Goal: Feedback & Contribution: Submit feedback/report problem

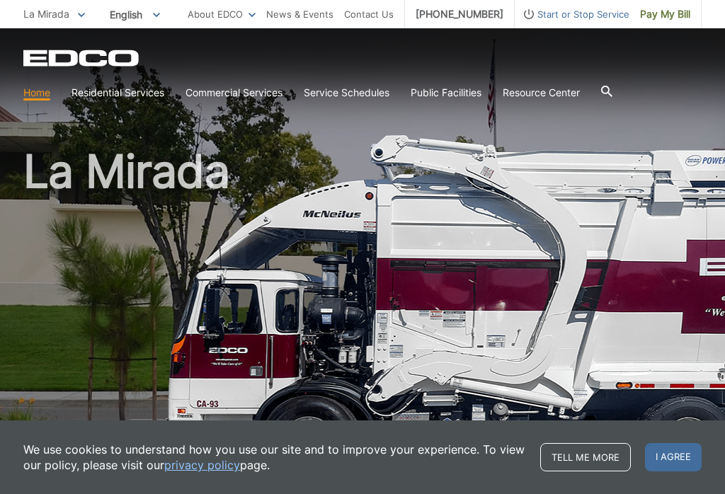
click at [676, 17] on span "Pay My Bill" at bounding box center [665, 14] width 50 height 16
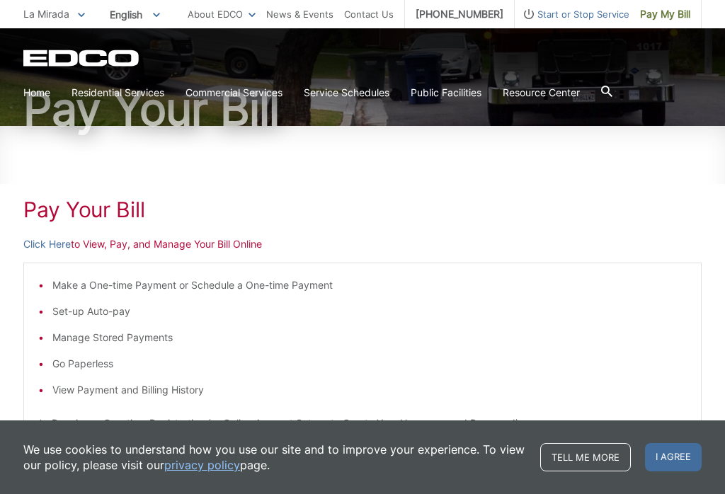
scroll to position [128, 0]
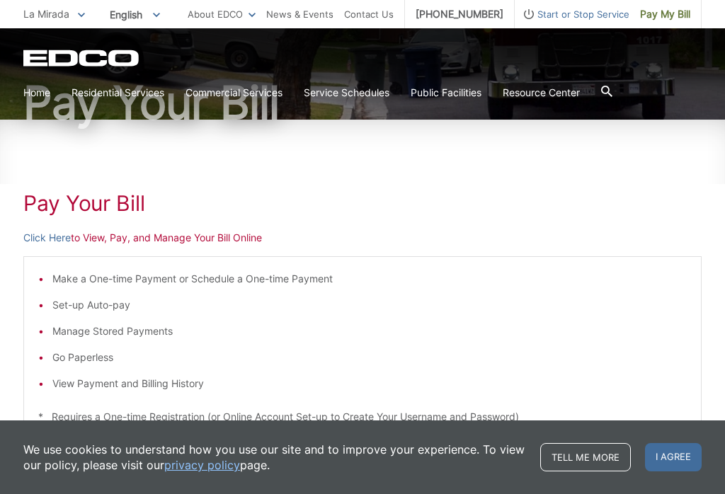
click at [672, 472] on span "I agree" at bounding box center [673, 457] width 57 height 28
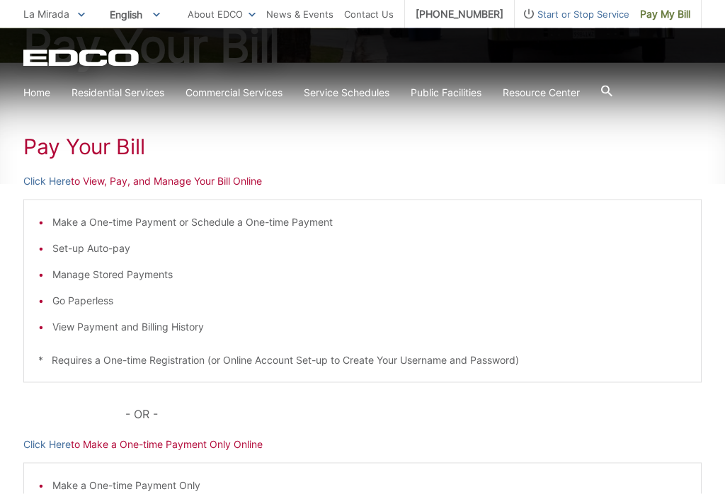
scroll to position [187, 0]
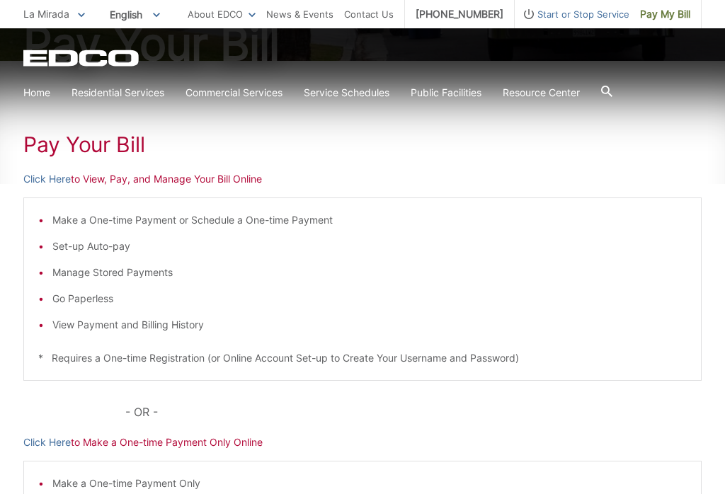
click at [242, 220] on li "Make a One-time Payment or Schedule a One-time Payment" at bounding box center [369, 220] width 635 height 16
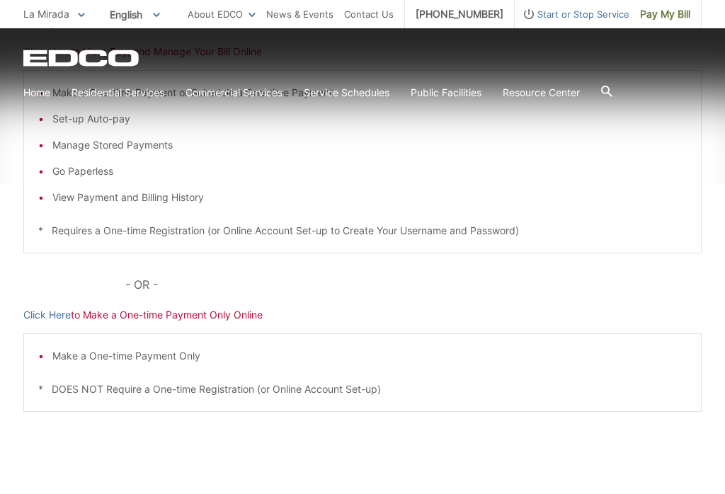
scroll to position [314, 0]
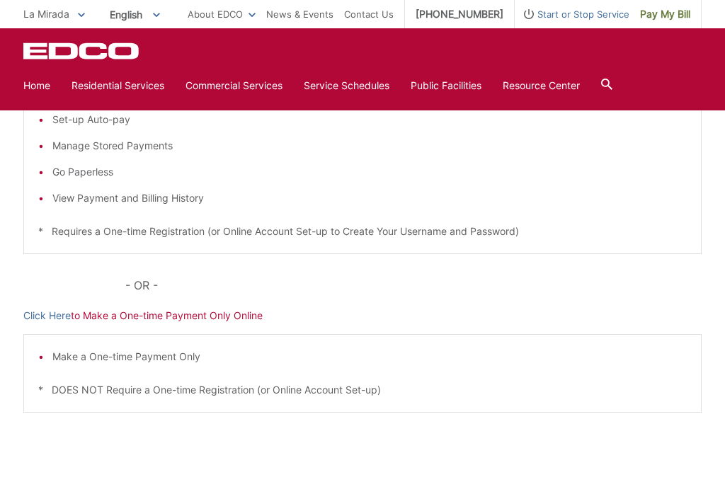
click at [224, 324] on div "Pay Your Bill Click Here to View, Pay, and Manage Your Bill Online Make a One-t…" at bounding box center [362, 219] width 679 height 571
click at [169, 314] on p "Click Here to Make a One-time Payment Only Online" at bounding box center [362, 316] width 679 height 16
click at [202, 319] on p "Click Here to Make a One-time Payment Only Online" at bounding box center [362, 316] width 679 height 16
click at [164, 323] on p "Click Here to Make a One-time Payment Only Online" at bounding box center [362, 316] width 679 height 16
click at [54, 322] on link "Click Here" at bounding box center [46, 316] width 47 height 16
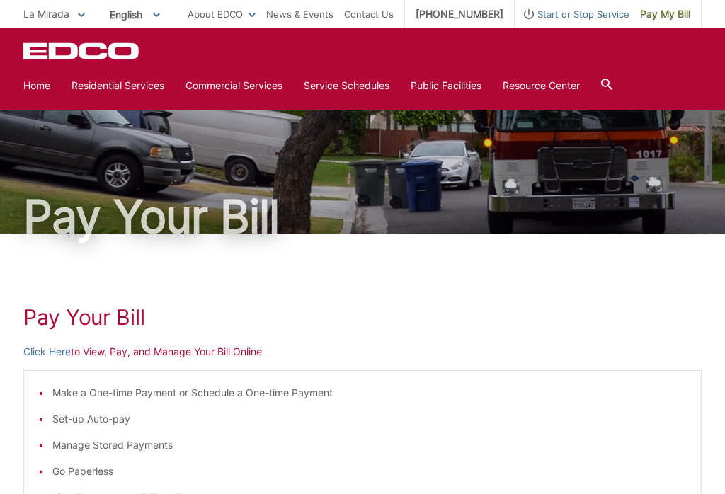
scroll to position [0, 0]
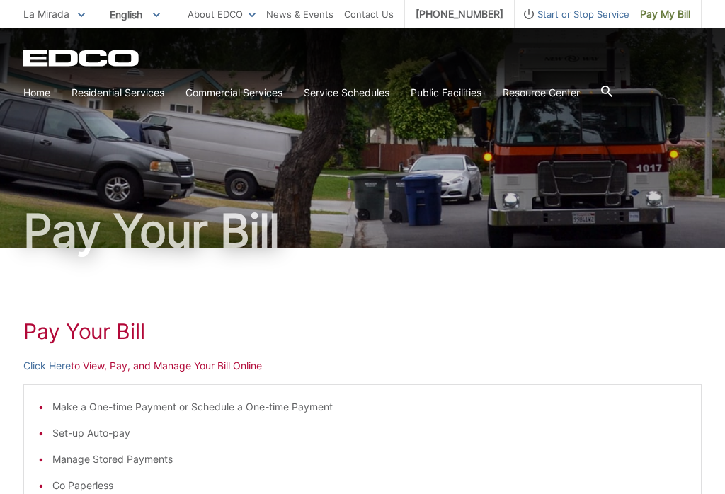
click at [61, 368] on link "Click Here" at bounding box center [46, 366] width 47 height 16
click at [0, 0] on link "Trash" at bounding box center [0, 0] width 0 height 0
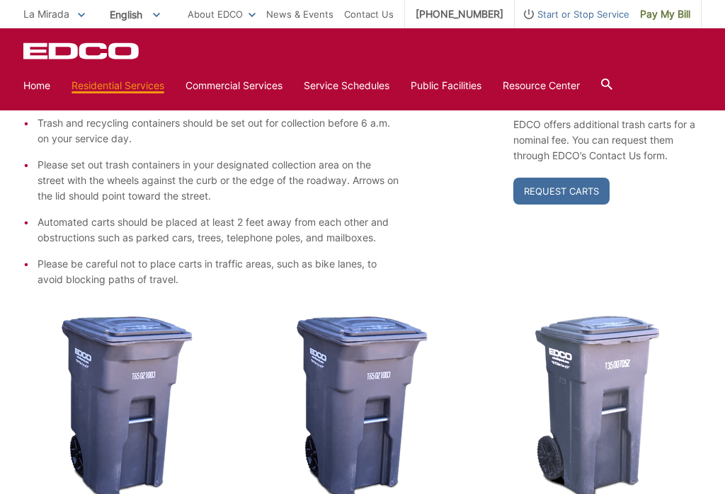
scroll to position [310, 0]
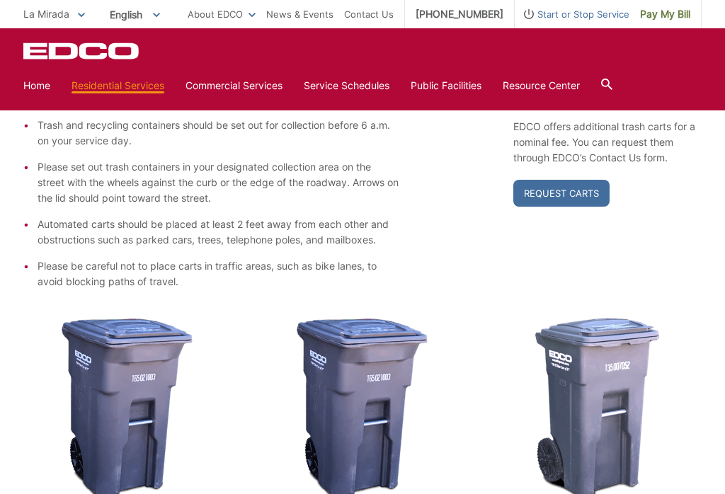
click at [581, 197] on link "Request Carts" at bounding box center [562, 193] width 96 height 27
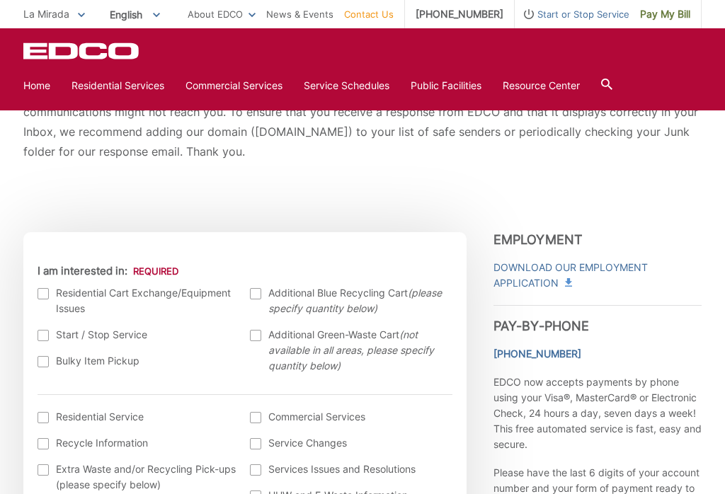
scroll to position [310, 0]
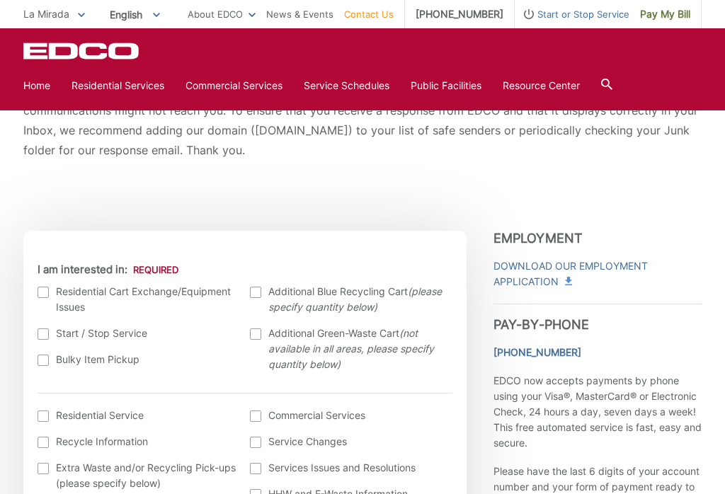
click at [47, 293] on div at bounding box center [43, 292] width 11 height 11
click at [0, 0] on input "I am interested in:" at bounding box center [0, 0] width 0 height 0
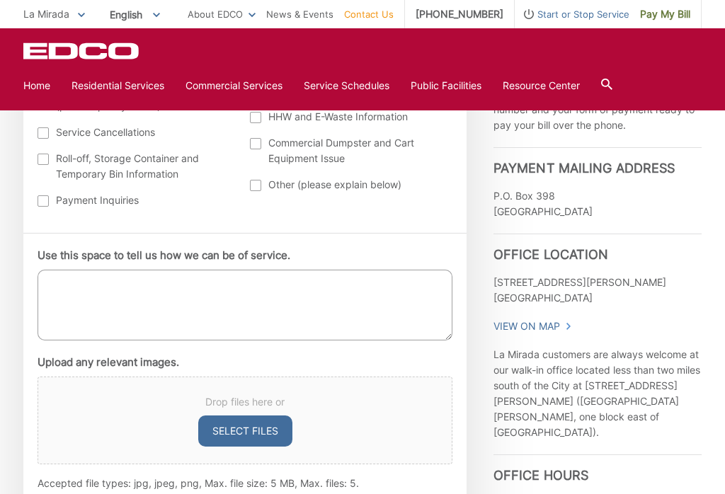
scroll to position [682, 0]
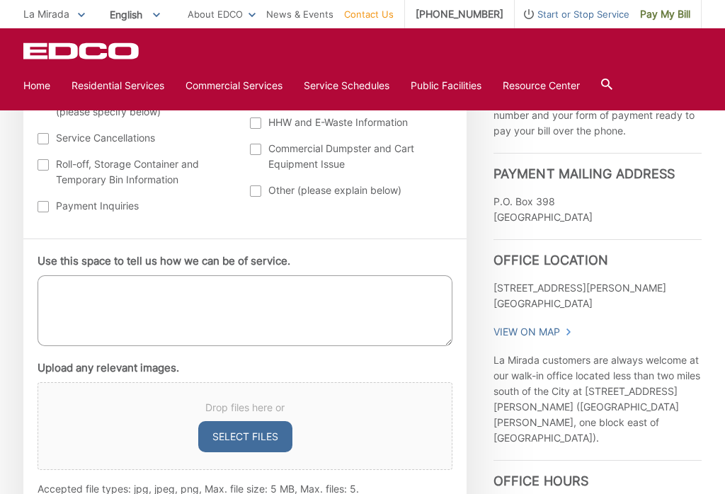
click at [297, 300] on textarea "Use this space to tell us how we can be of service." at bounding box center [245, 311] width 415 height 71
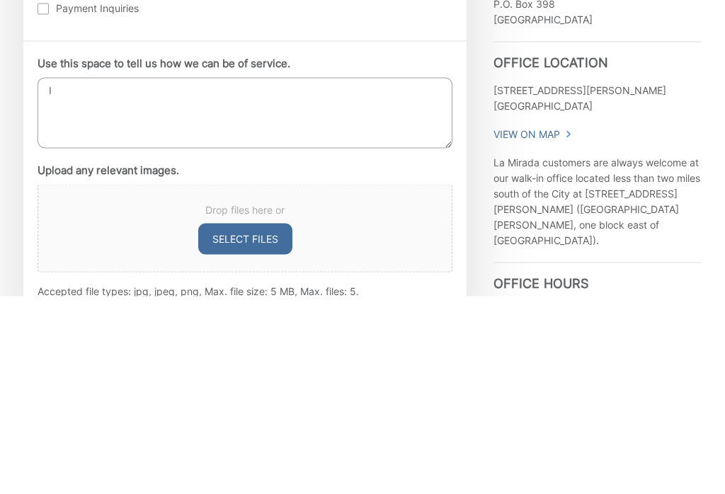
type textarea "I"
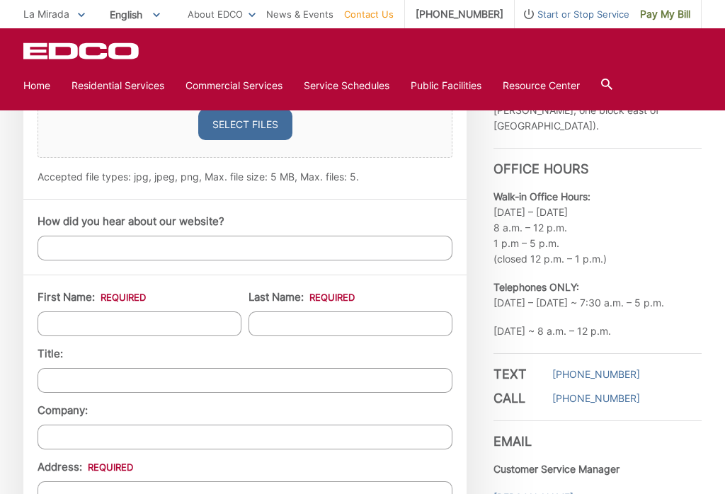
scroll to position [995, 0]
type textarea "My green cart has a crack in the bottom. Can I have a replacement dropped off ?…"
click at [251, 251] on input "How did you hear about our website?" at bounding box center [245, 247] width 415 height 25
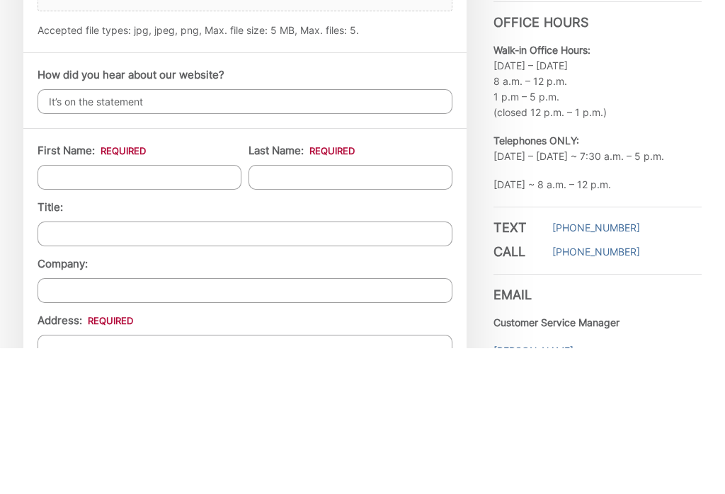
type input "It’s on the statement"
click at [208, 311] on input "First Name: *" at bounding box center [140, 323] width 204 height 25
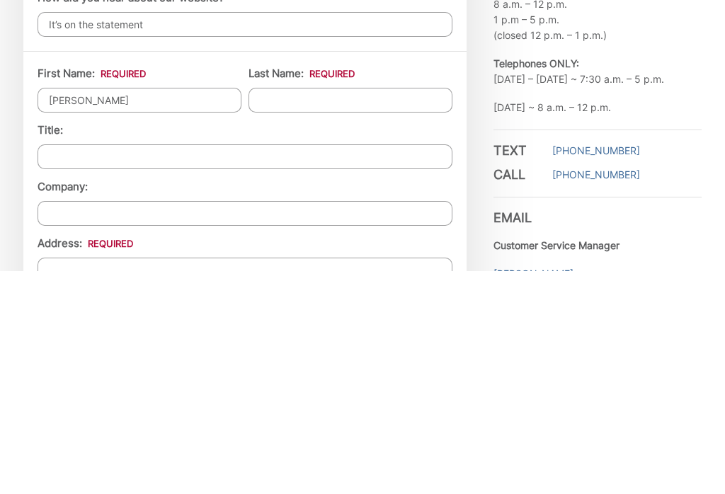
type input "[PERSON_NAME]"
click at [373, 311] on input "Last Name: *" at bounding box center [351, 323] width 204 height 25
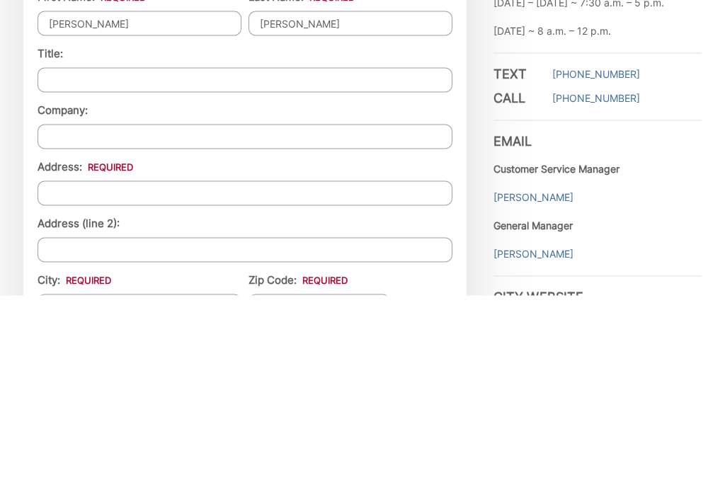
scroll to position [1105, 0]
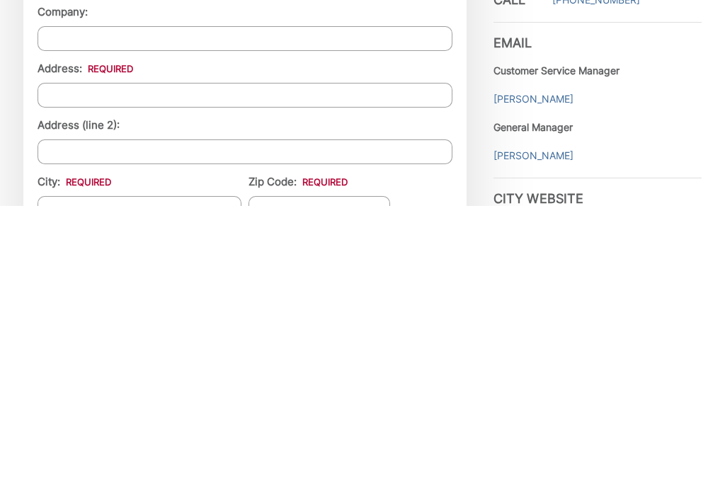
type input "[PERSON_NAME]"
click at [313, 371] on input "Address: *" at bounding box center [245, 383] width 415 height 25
type input "[STREET_ADDRESS]"
click at [191, 484] on input "City: *" at bounding box center [140, 496] width 204 height 25
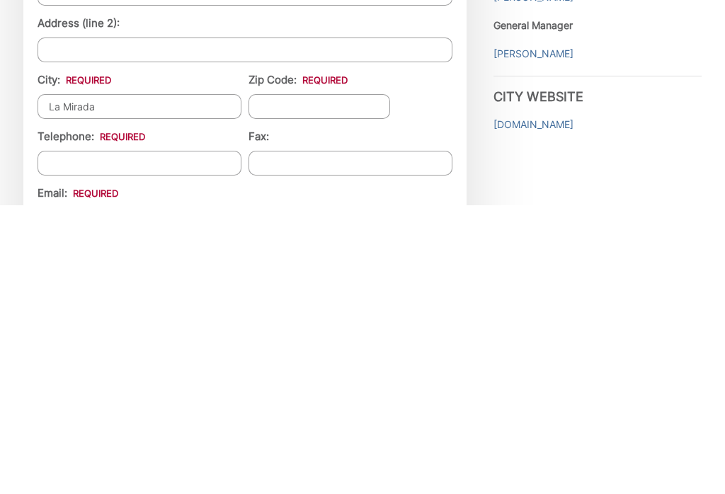
type input "La Mirada"
click at [332, 383] on input "Zip Code: *" at bounding box center [320, 395] width 142 height 25
type input "90638"
click at [212, 440] on input "Telephone: *" at bounding box center [140, 452] width 204 height 25
type input "[PHONE_NUMBER]"
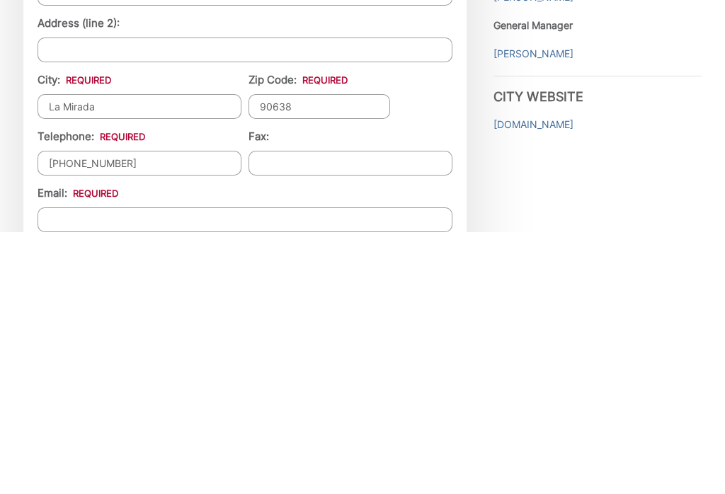
scroll to position [1305, 0]
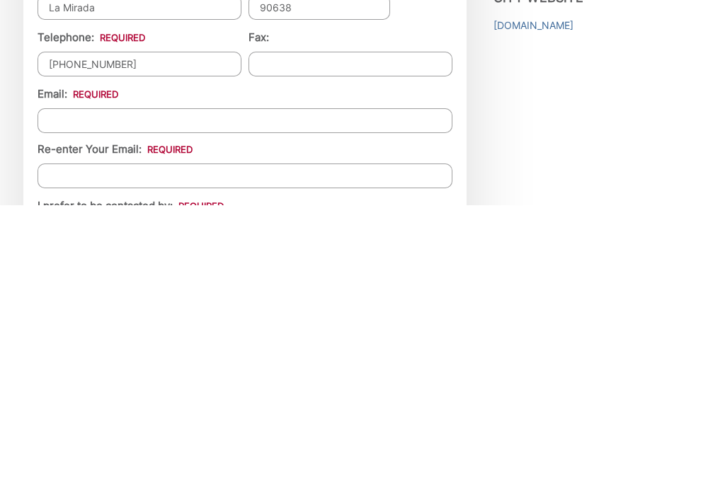
click at [378, 397] on input "Email *" at bounding box center [245, 409] width 415 height 25
type input "[EMAIL_ADDRESS][DOMAIN_NAME]"
click at [351, 453] on input "Re-enter Your Email:" at bounding box center [245, 465] width 415 height 25
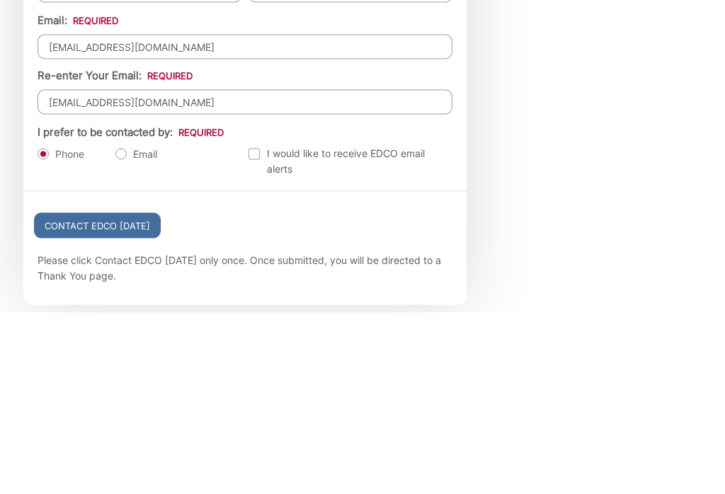
scroll to position [1487, 0]
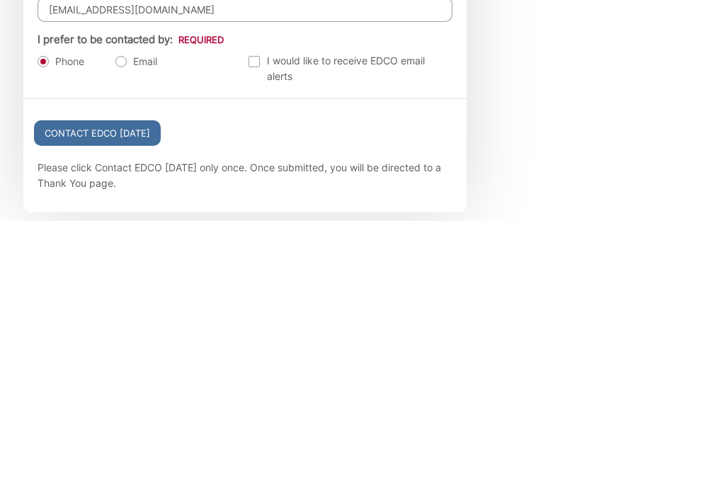
type input "[EMAIL_ADDRESS][DOMAIN_NAME]"
click at [131, 328] on label "Email" at bounding box center [136, 335] width 42 height 14
radio input "true"
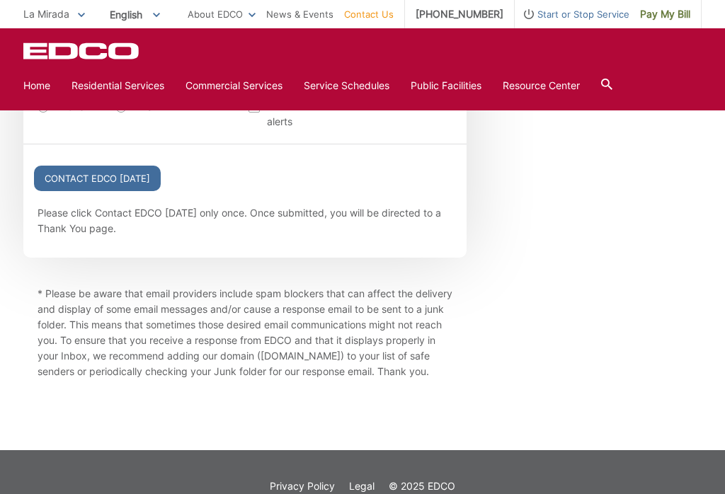
scroll to position [1719, 0]
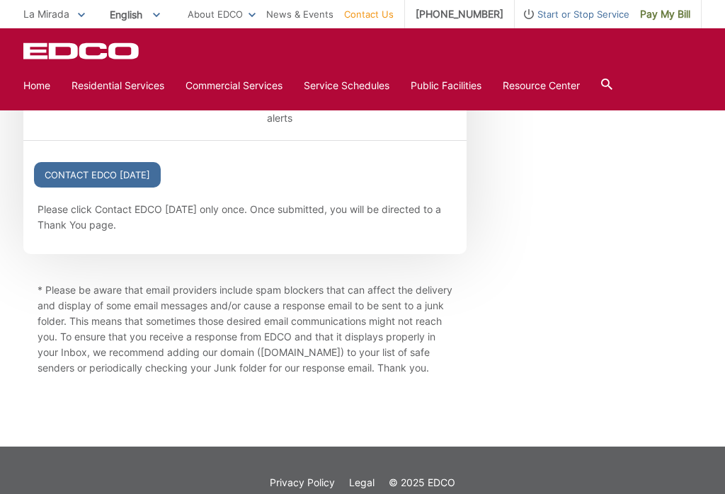
click at [140, 188] on input "Contact EDCO [DATE]" at bounding box center [97, 174] width 127 height 25
